Goal: Information Seeking & Learning: Learn about a topic

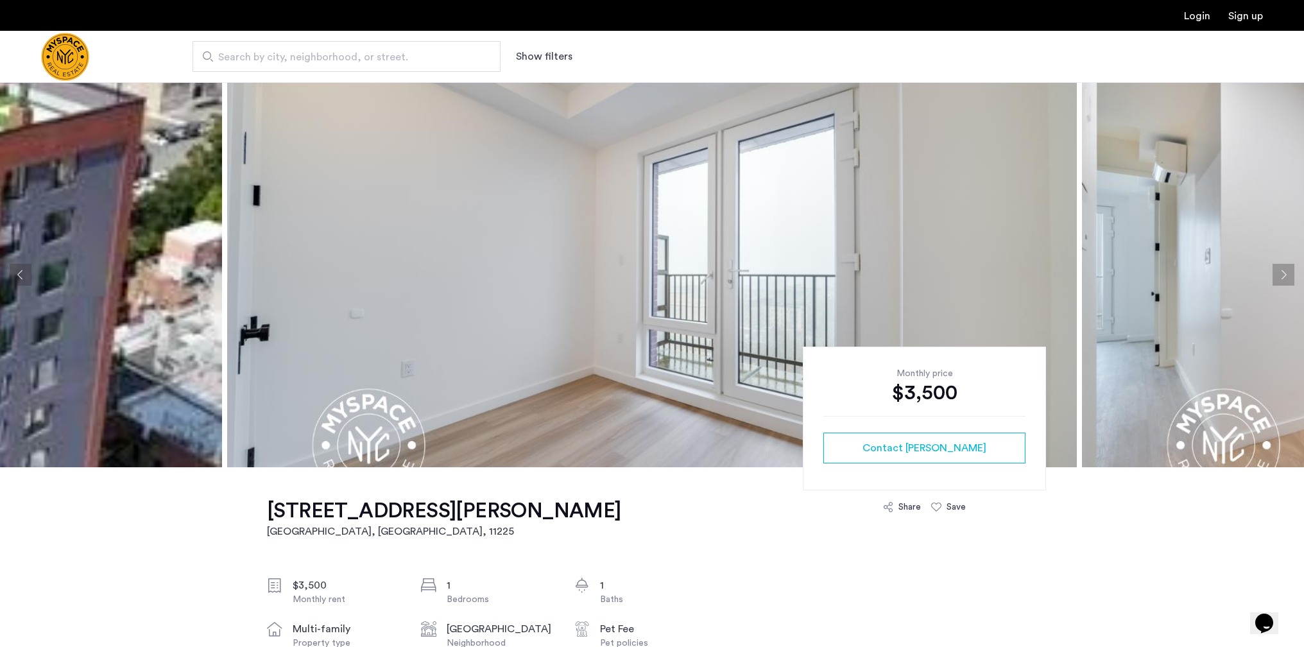
click at [1273, 279] on button "Next apartment" at bounding box center [1283, 275] width 22 height 22
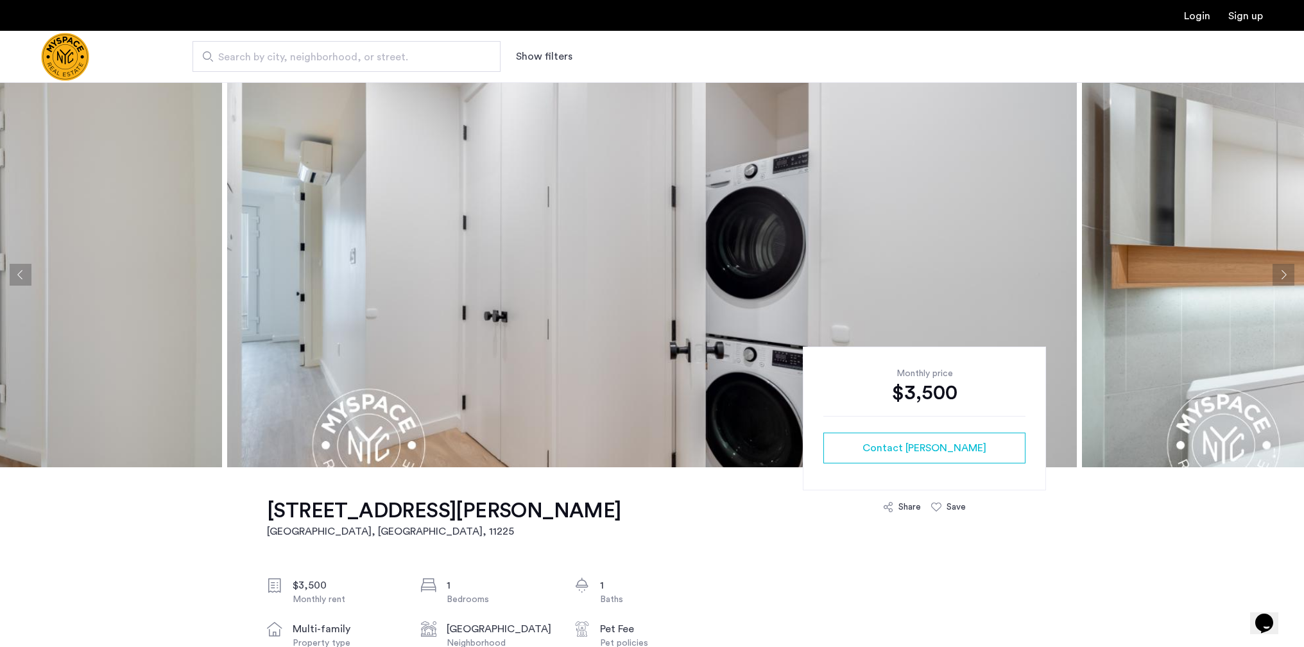
click at [1279, 277] on button "Next apartment" at bounding box center [1283, 275] width 22 height 22
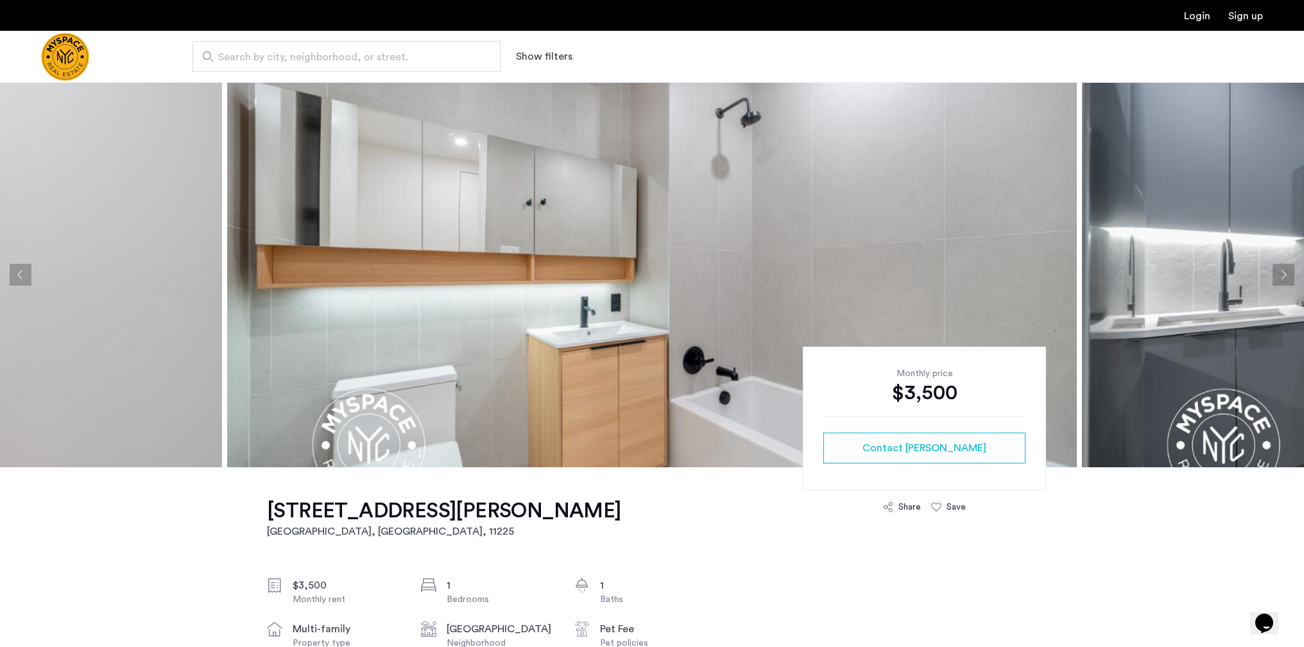
click at [1279, 277] on button "Next apartment" at bounding box center [1283, 275] width 22 height 22
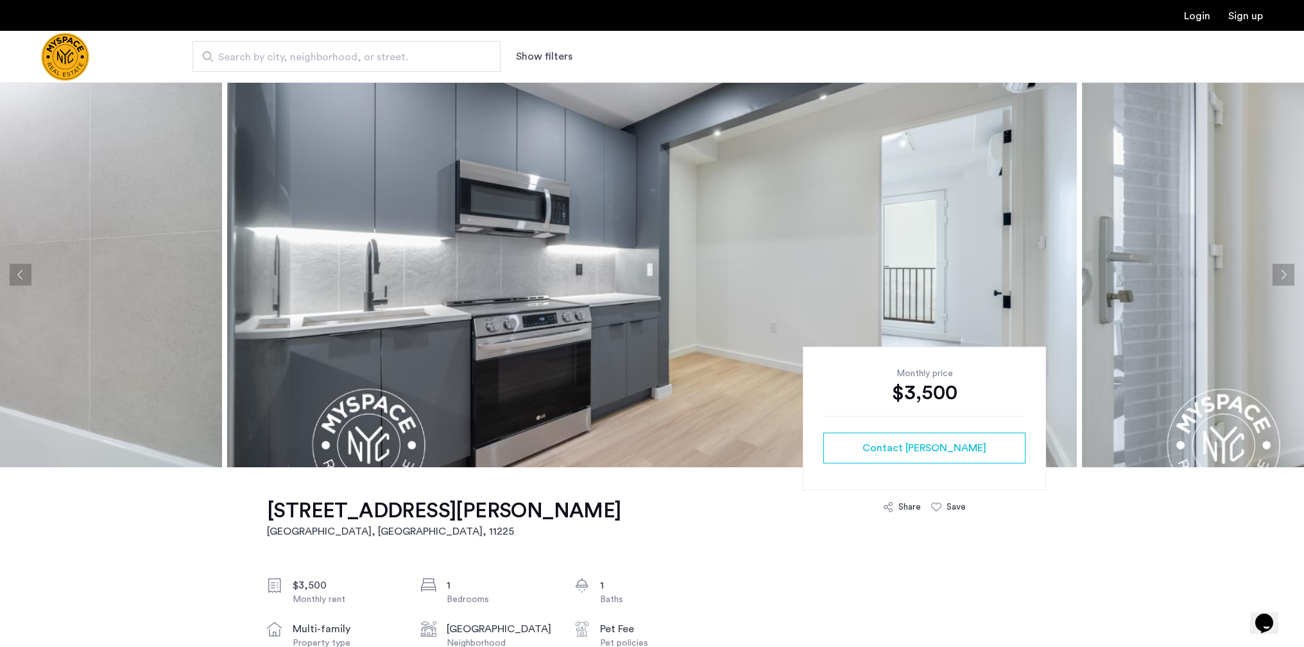
click at [1279, 277] on button "Next apartment" at bounding box center [1283, 275] width 22 height 22
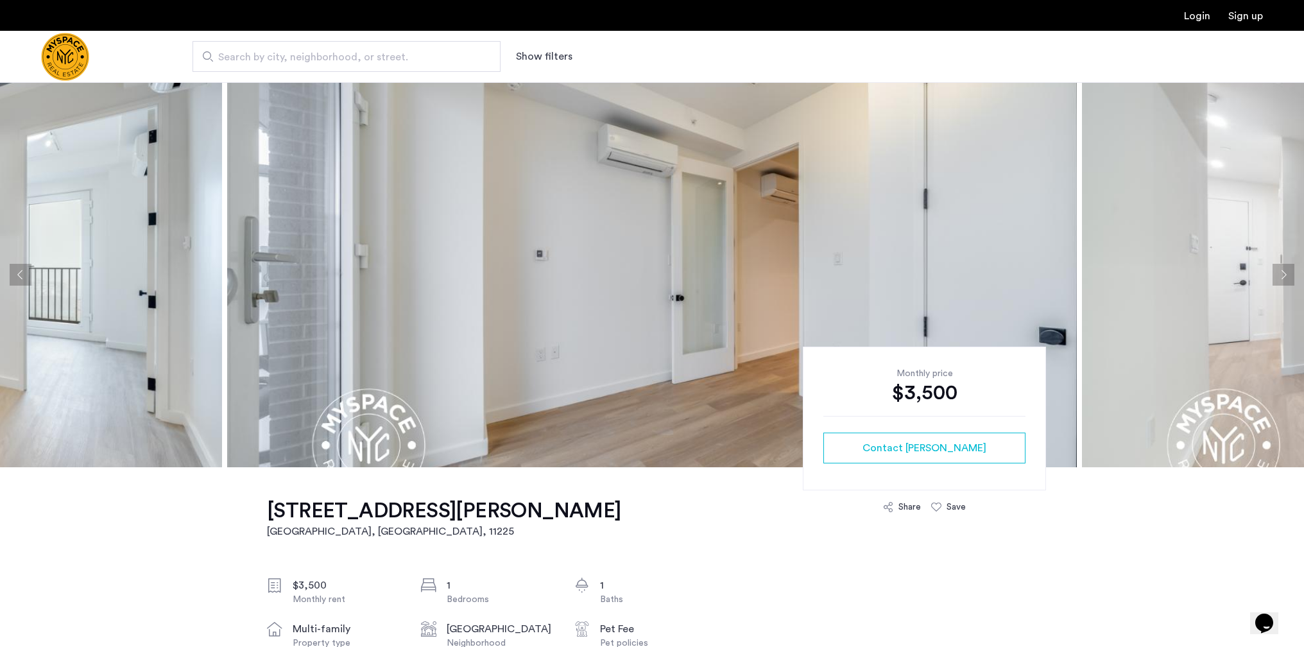
click at [1279, 277] on button "Next apartment" at bounding box center [1283, 275] width 22 height 22
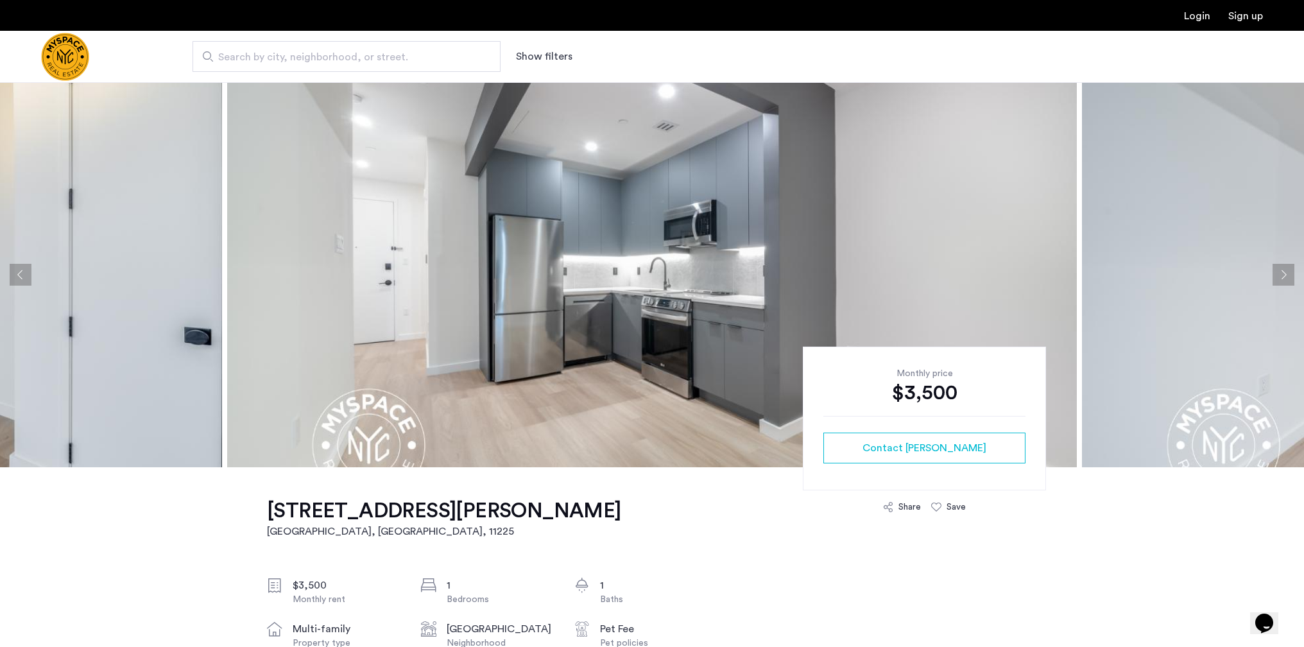
click at [1279, 277] on button "Next apartment" at bounding box center [1283, 275] width 22 height 22
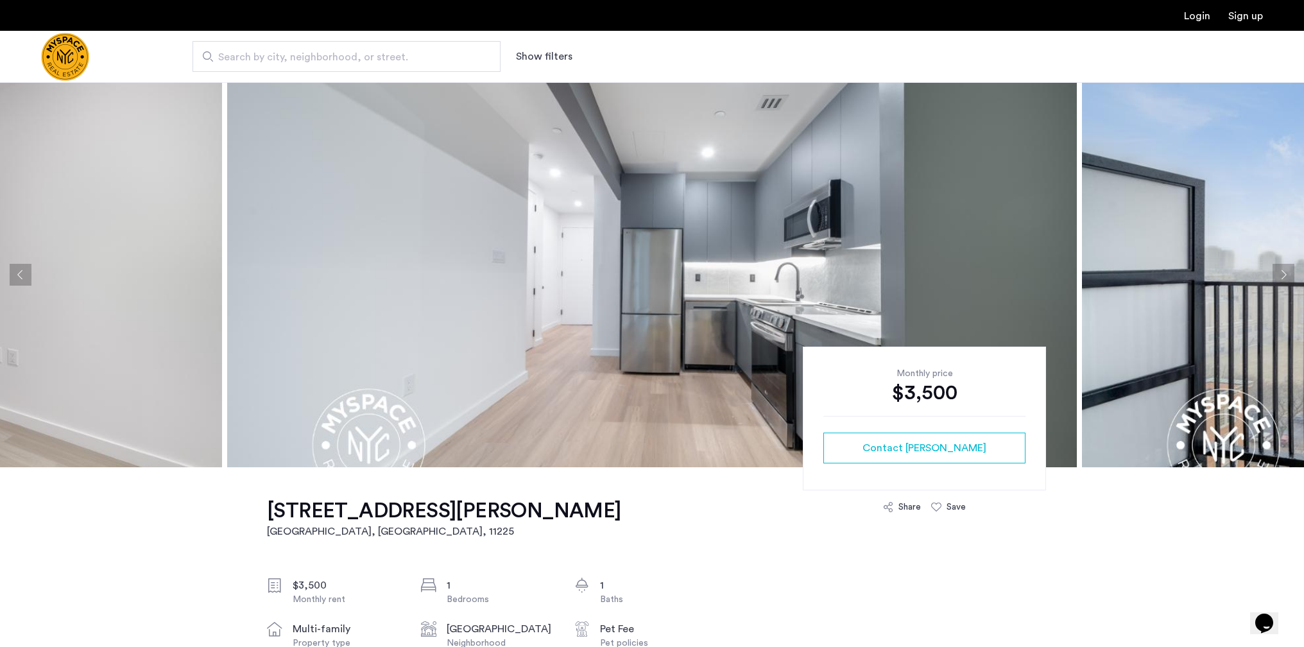
click at [1279, 277] on button "Next apartment" at bounding box center [1283, 275] width 22 height 22
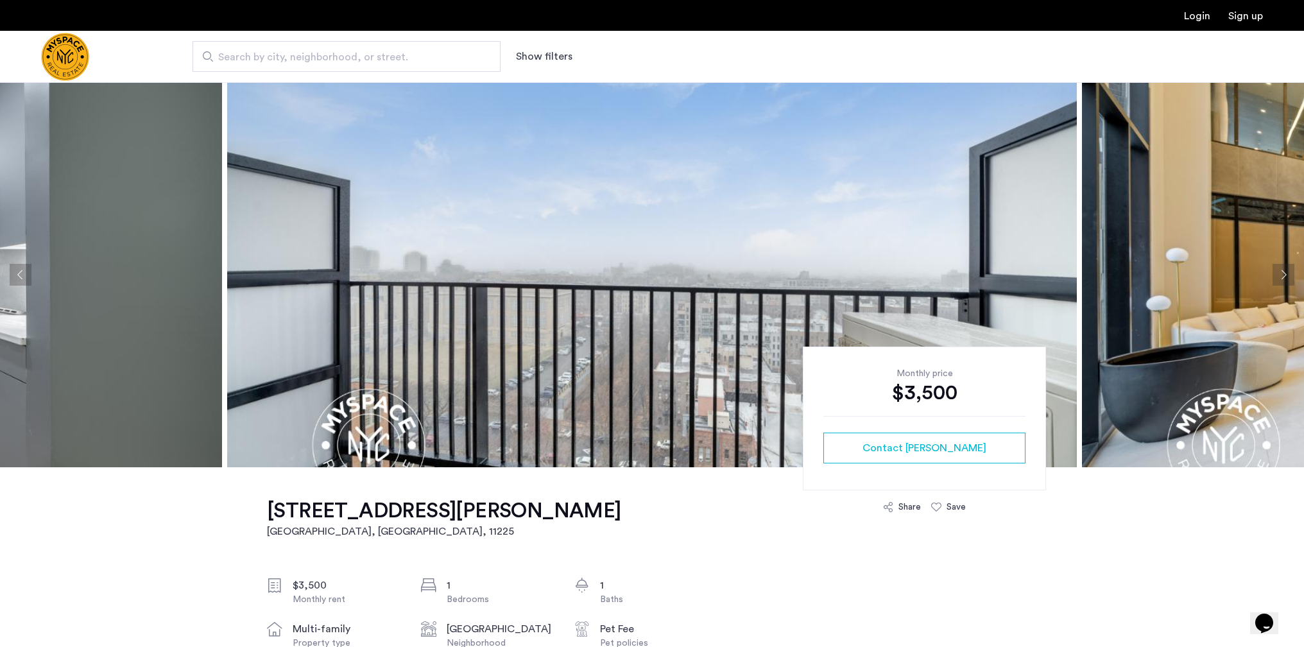
click at [1284, 273] on button "Next apartment" at bounding box center [1283, 275] width 22 height 22
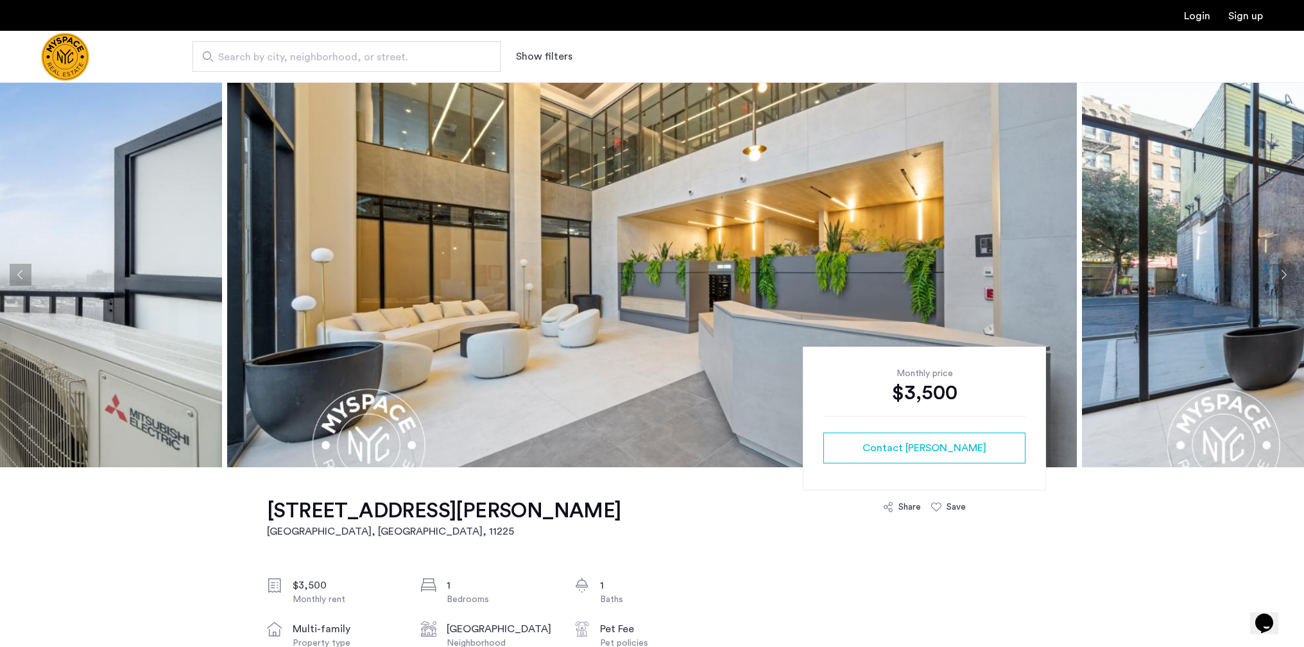
click at [1284, 273] on button "Next apartment" at bounding box center [1283, 275] width 22 height 22
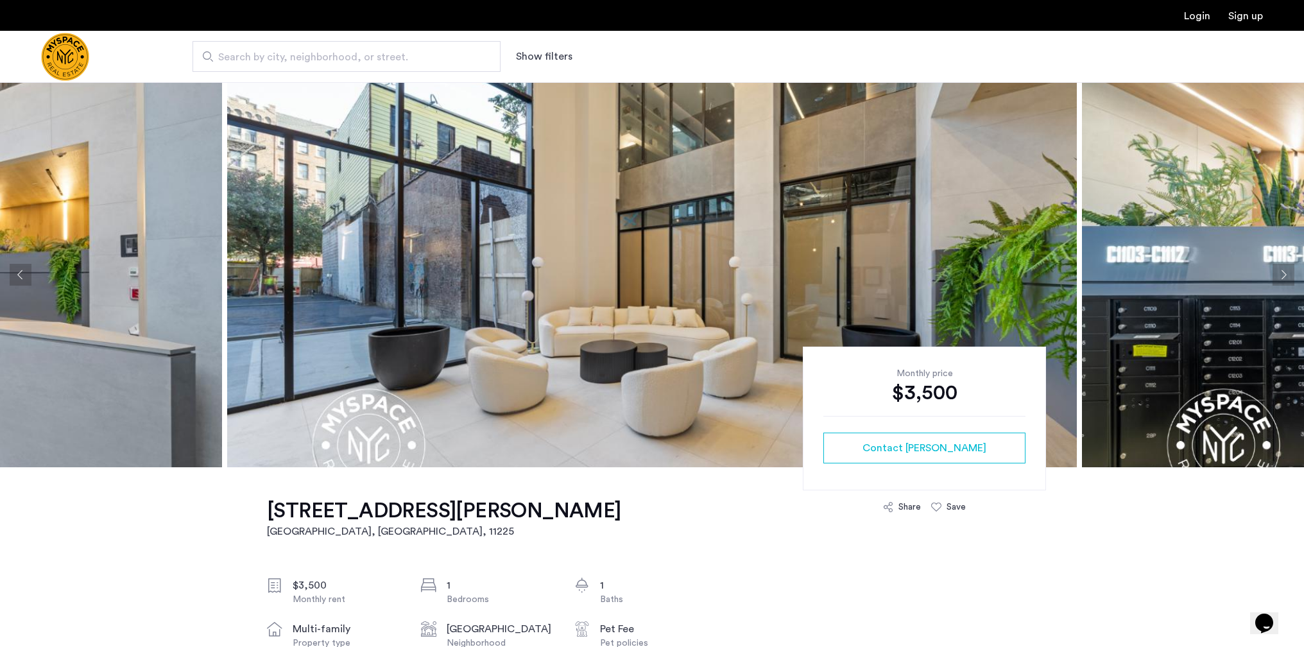
click at [1284, 273] on button "Next apartment" at bounding box center [1283, 275] width 22 height 22
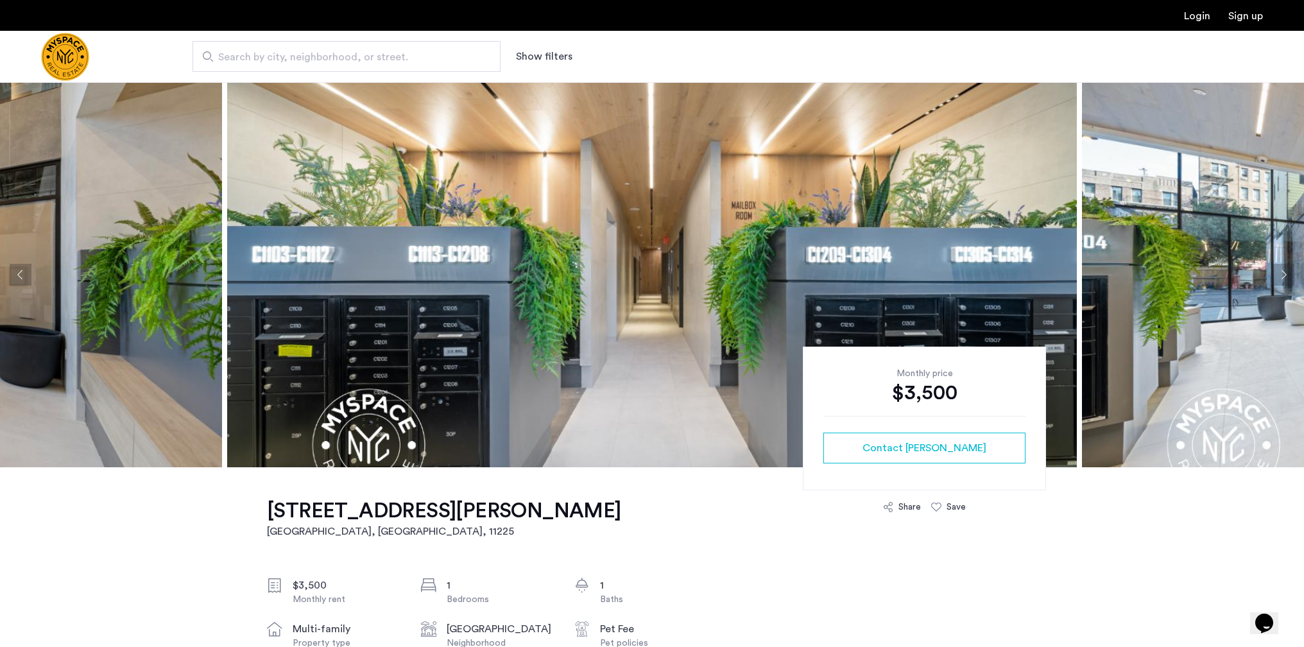
click at [1284, 273] on button "Next apartment" at bounding box center [1283, 275] width 22 height 22
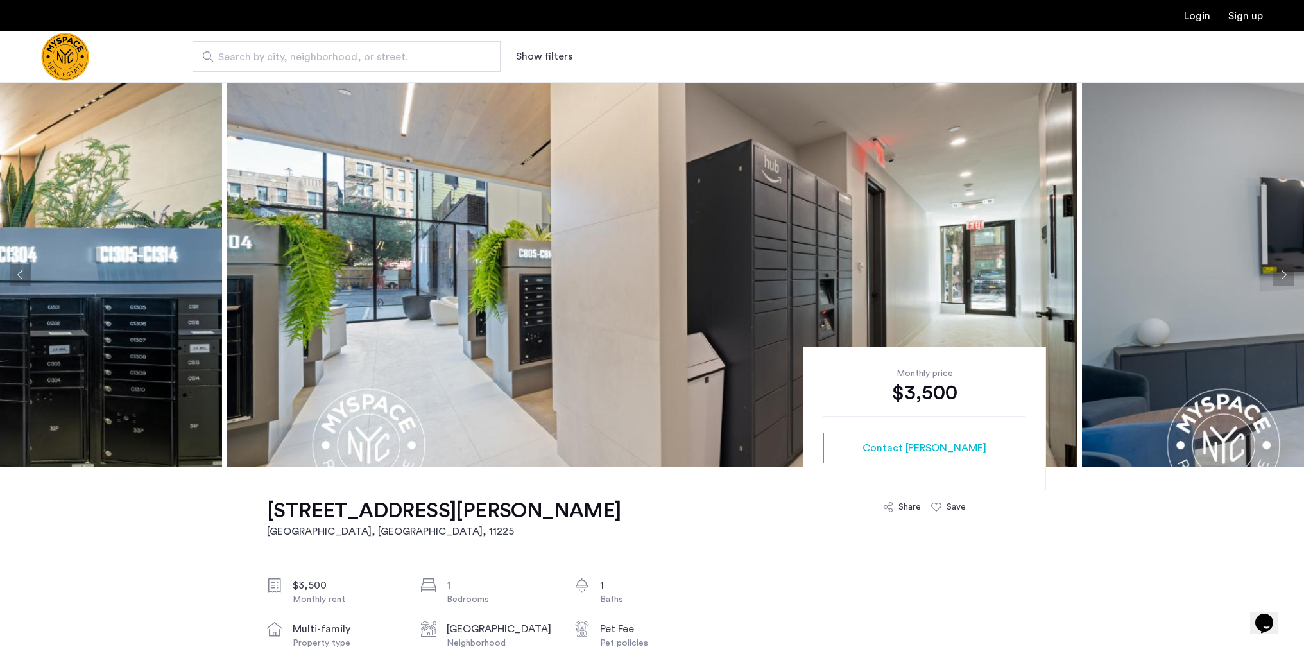
click at [1284, 273] on button "Next apartment" at bounding box center [1283, 275] width 22 height 22
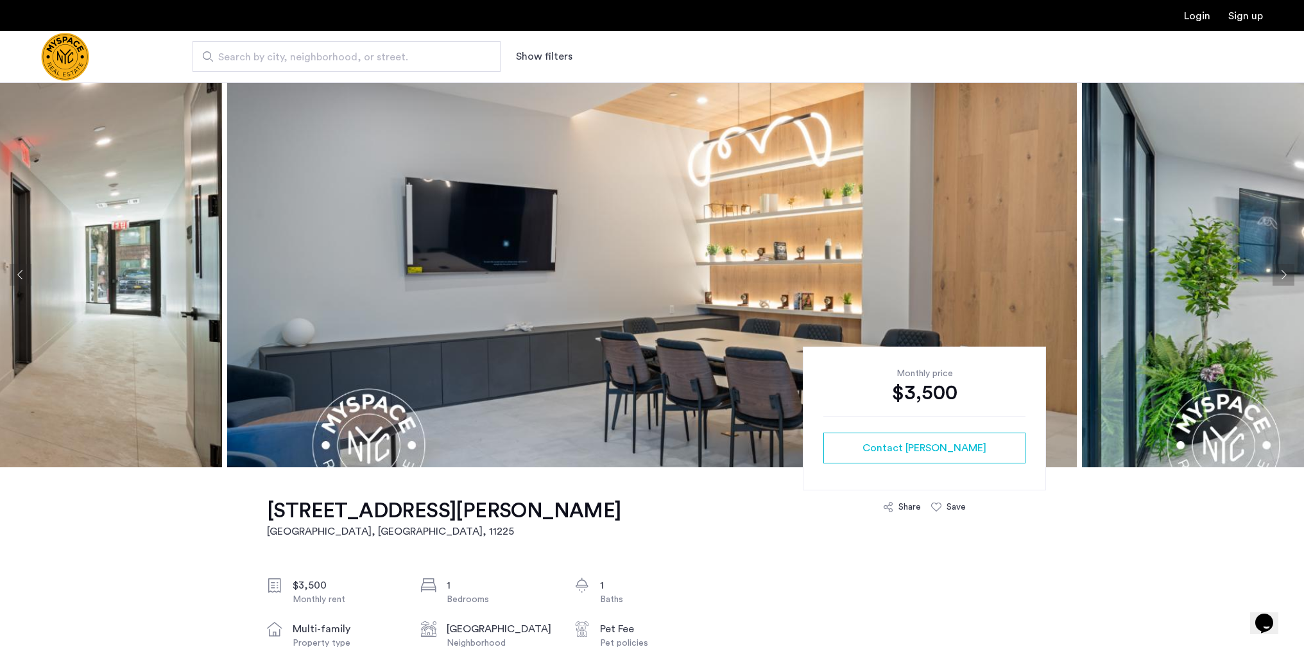
click at [1284, 273] on button "Next apartment" at bounding box center [1283, 275] width 22 height 22
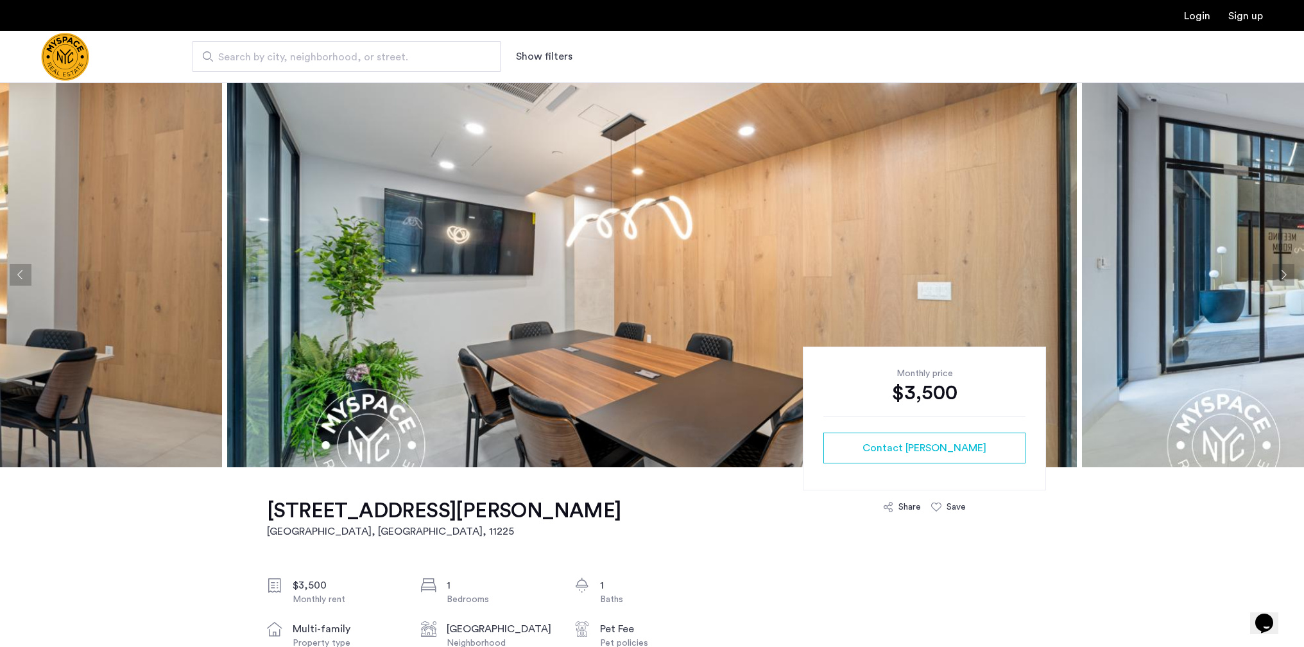
click at [1284, 273] on button "Next apartment" at bounding box center [1283, 275] width 22 height 22
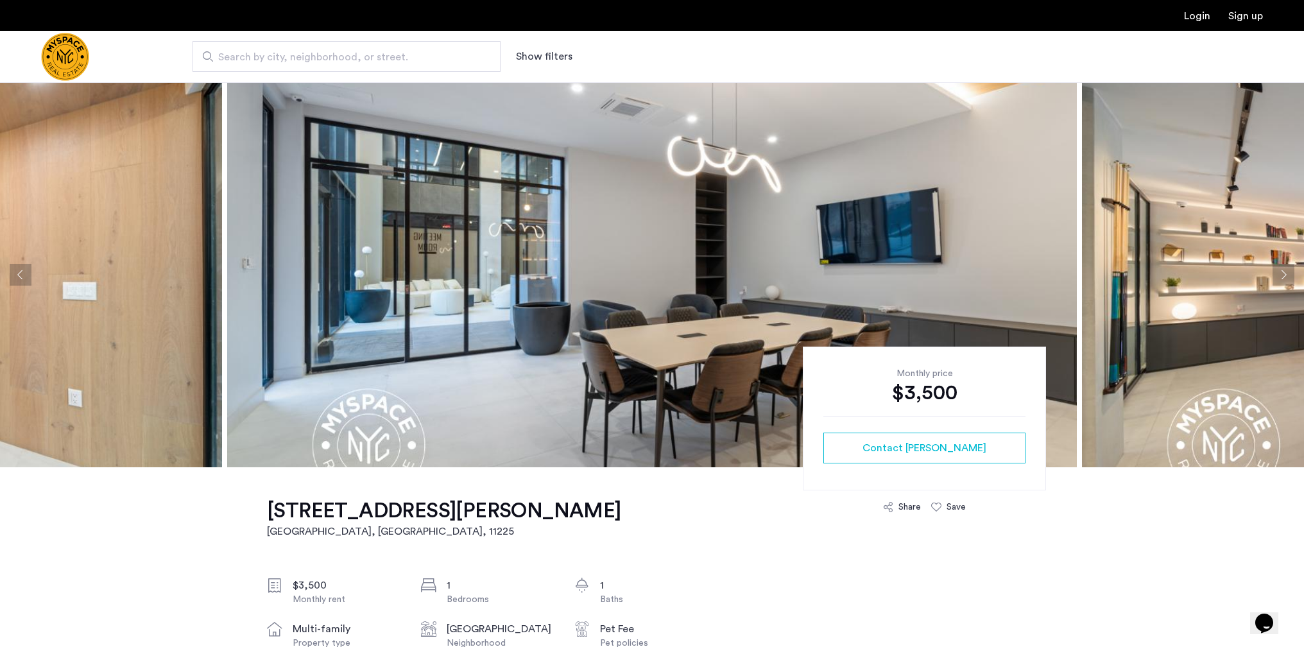
click at [1284, 273] on button "Next apartment" at bounding box center [1283, 275] width 22 height 22
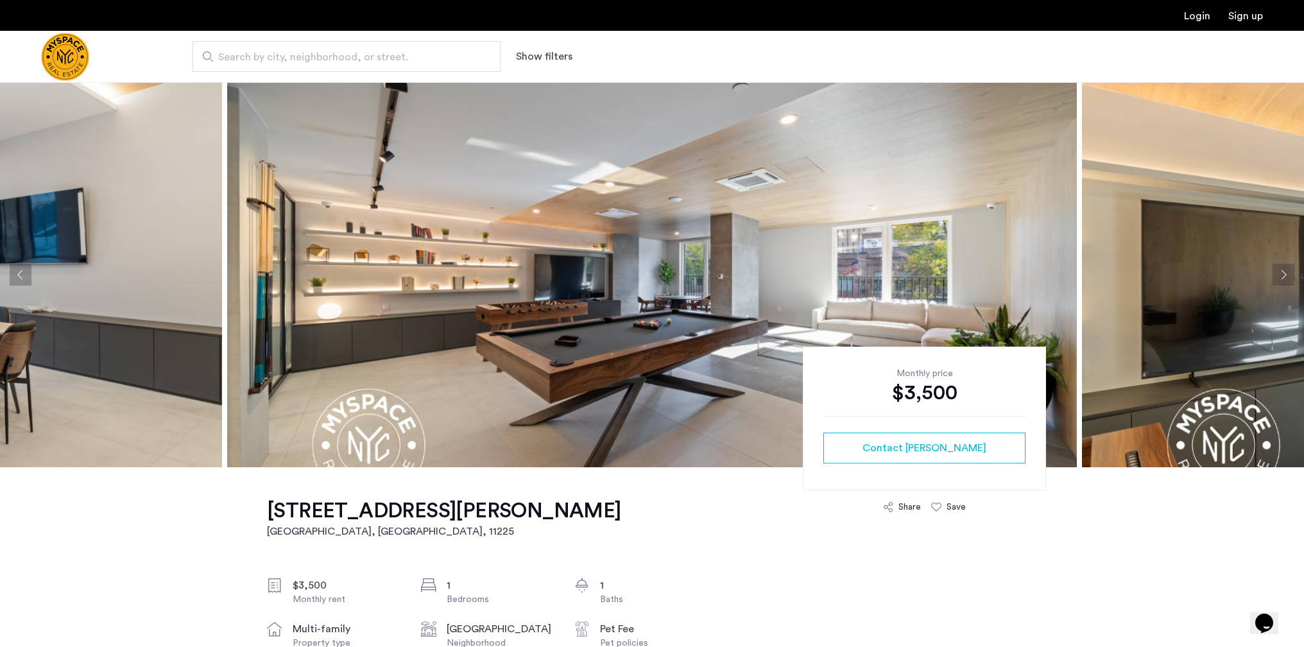
click at [1284, 273] on button "Next apartment" at bounding box center [1283, 275] width 22 height 22
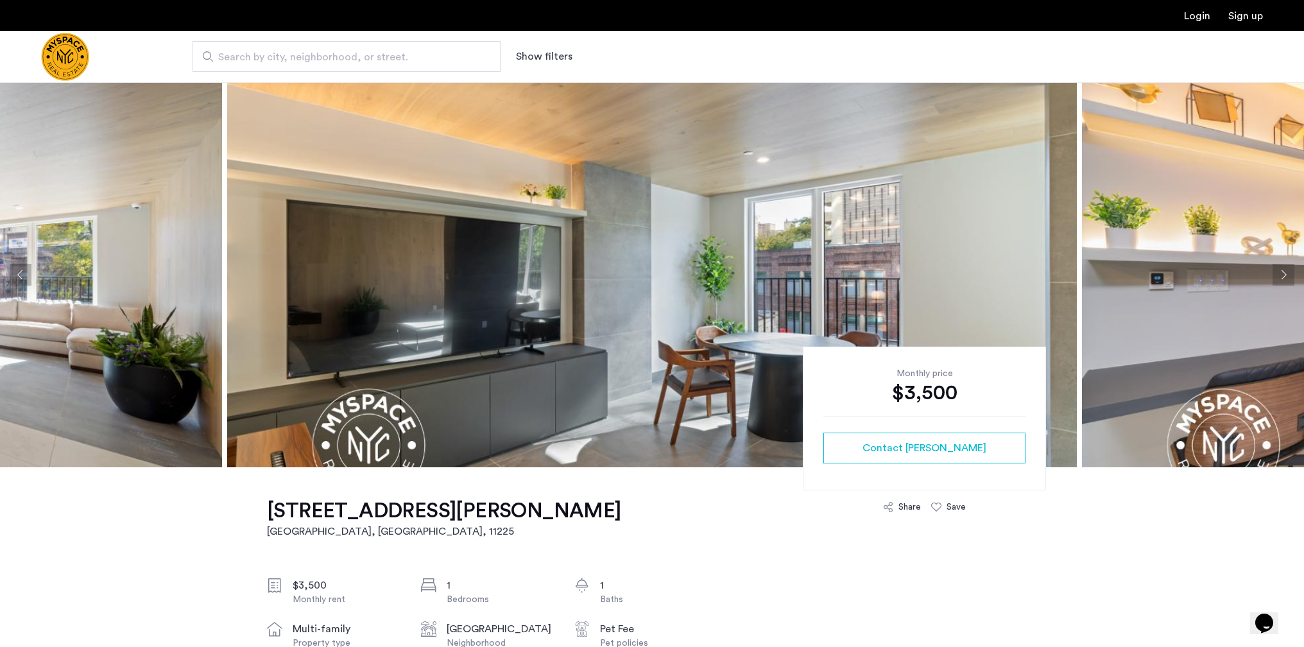
click at [1284, 273] on button "Next apartment" at bounding box center [1283, 275] width 22 height 22
